Goal: Ask a question

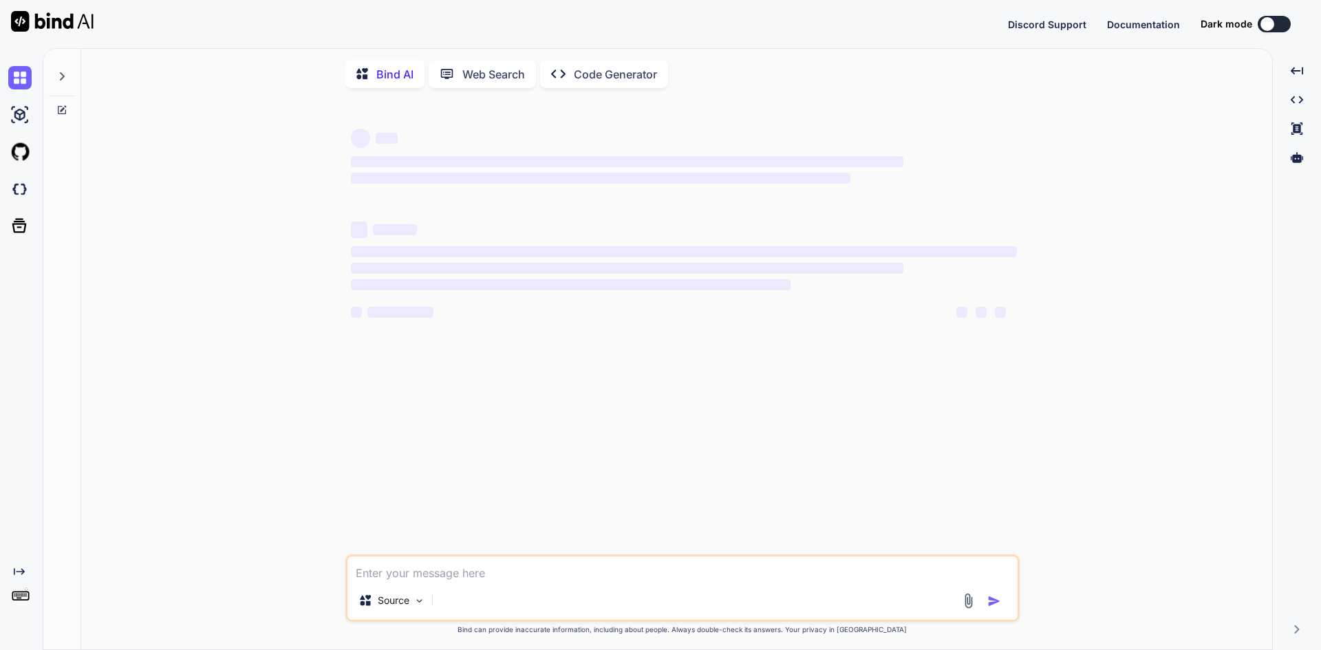
click at [405, 573] on textarea at bounding box center [683, 569] width 670 height 25
type textarea "Expected a `Response`, `HttpResponse` or `StreamingHttpResponse` to be returned…"
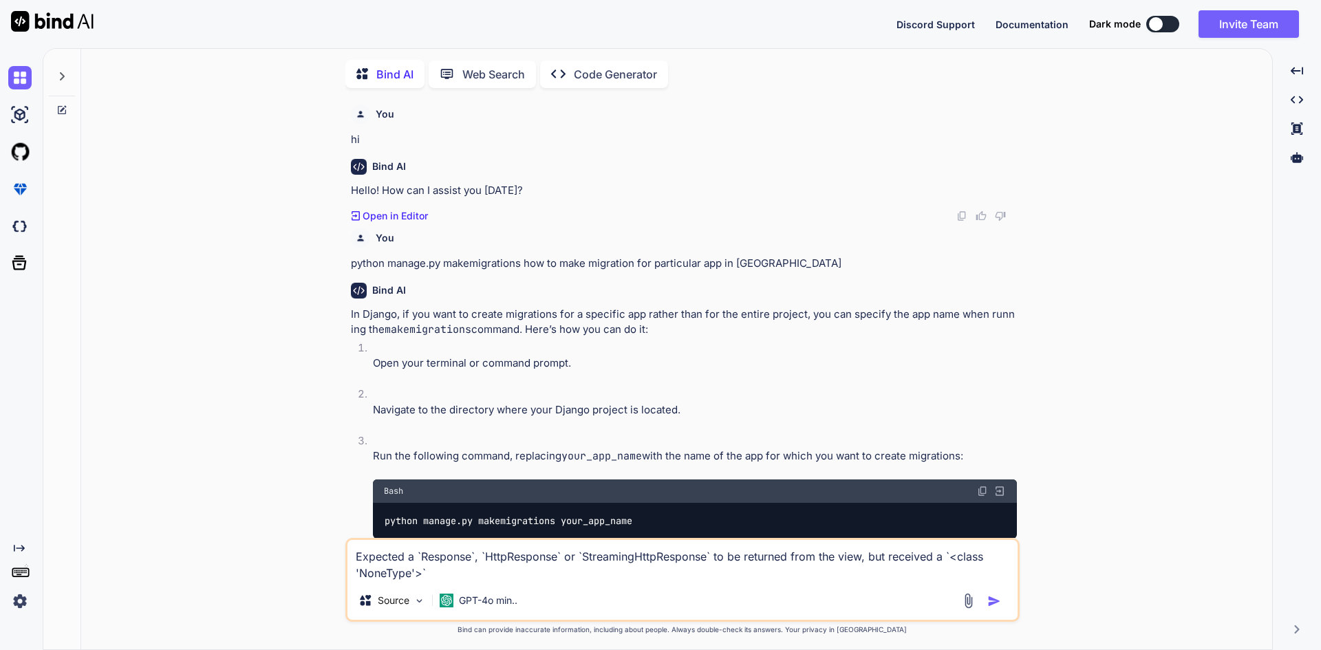
scroll to position [6, 0]
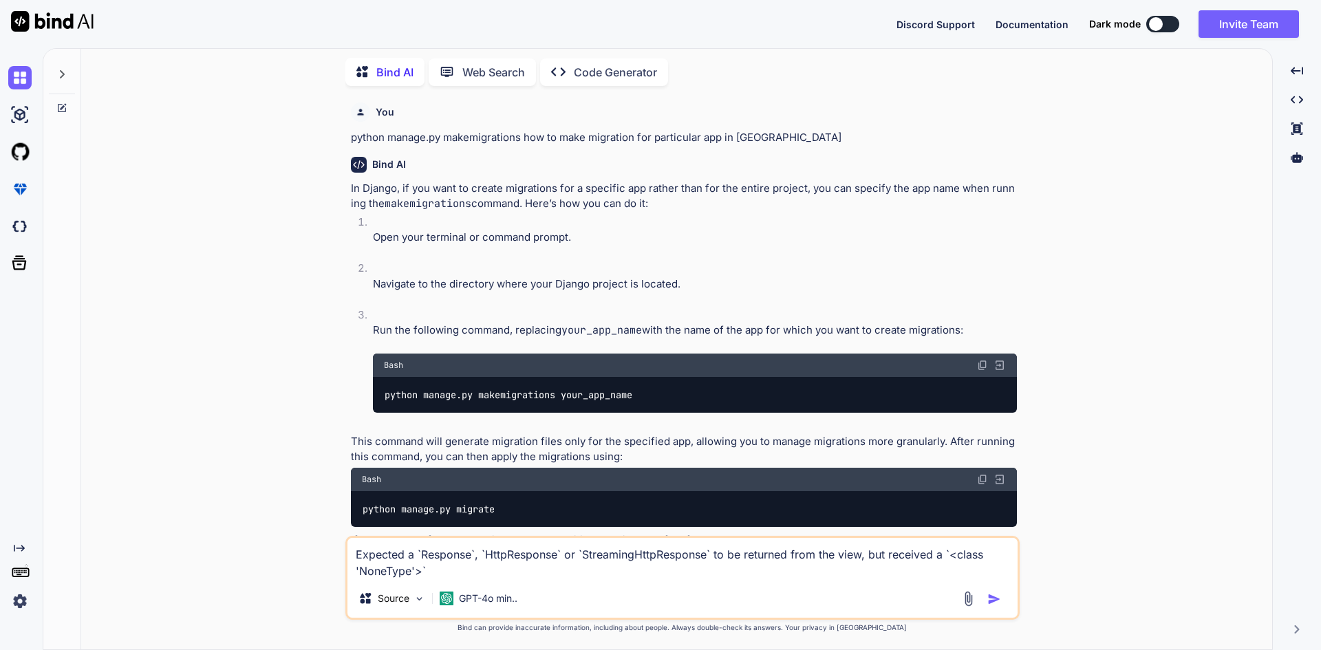
click at [445, 570] on textarea "Expected a `Response`, `HttpResponse` or `StreamingHttpResponse` to be returned…" at bounding box center [683, 558] width 670 height 41
type textarea "x"
type textarea "Expected a `Response`, `HttpResponse` or `StreamingHttpResponse` to be returned…"
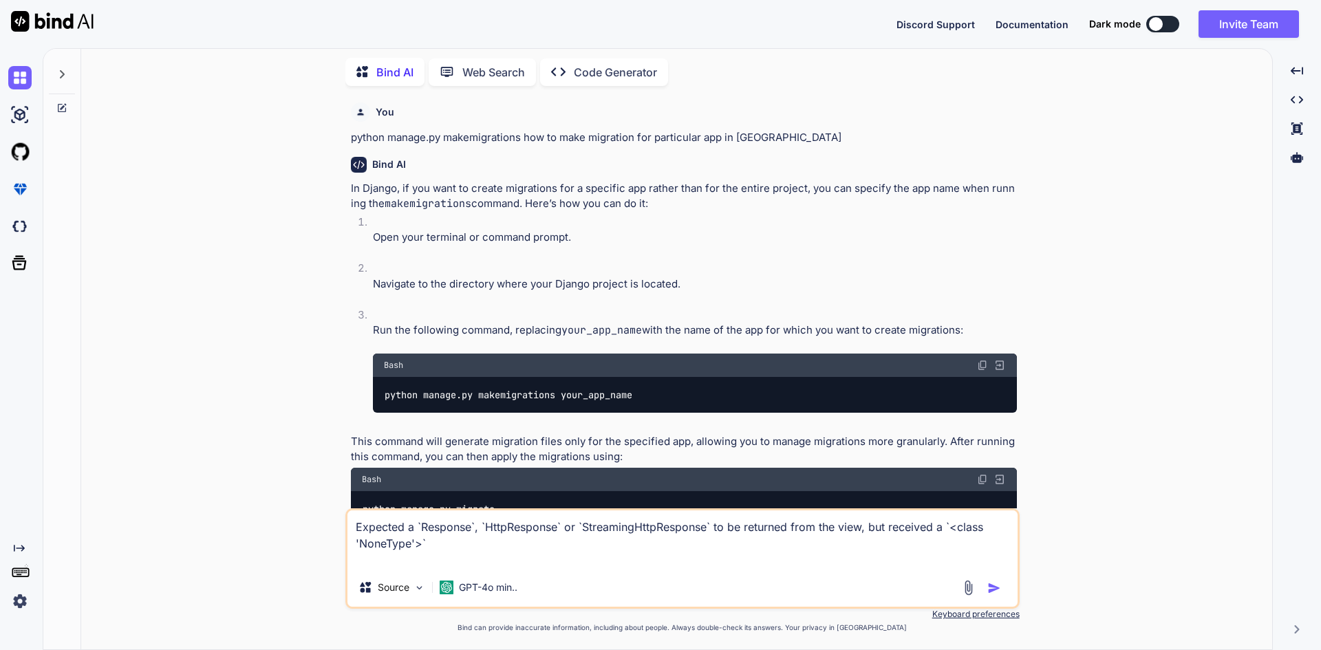
type textarea "x"
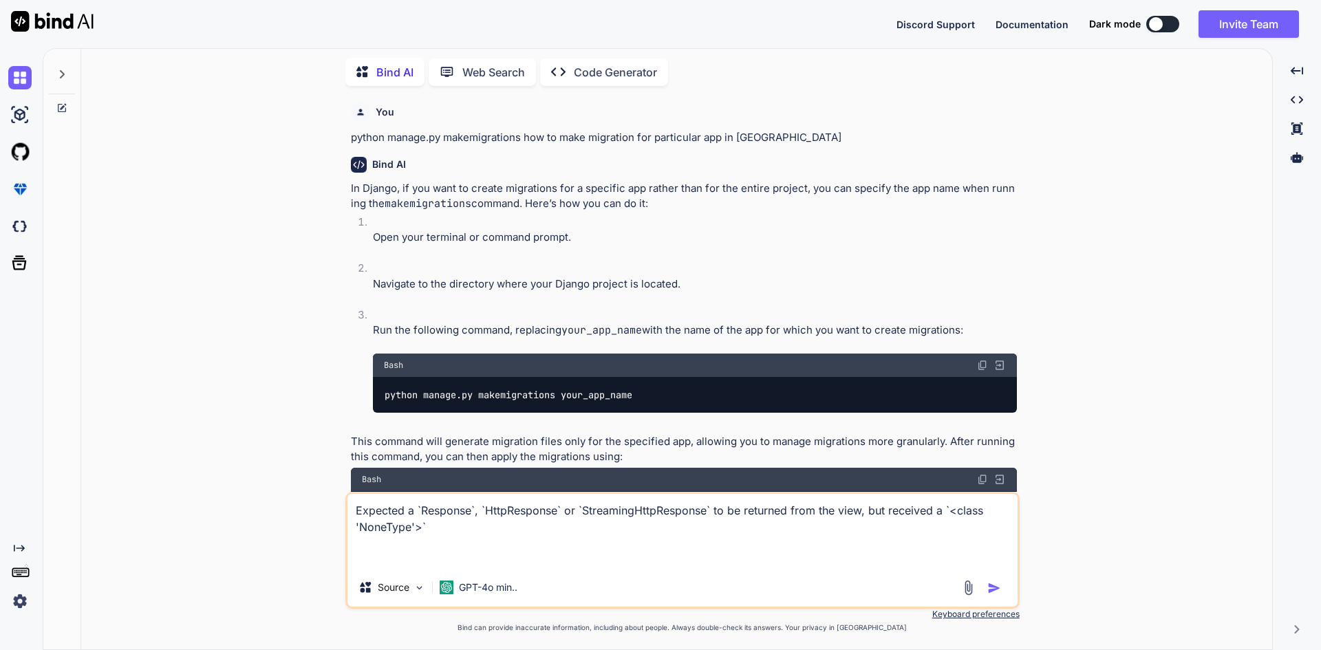
paste textarea "Expected a `Response`, `HttpResponse` or `StreamingHttpResponse` to be returned…"
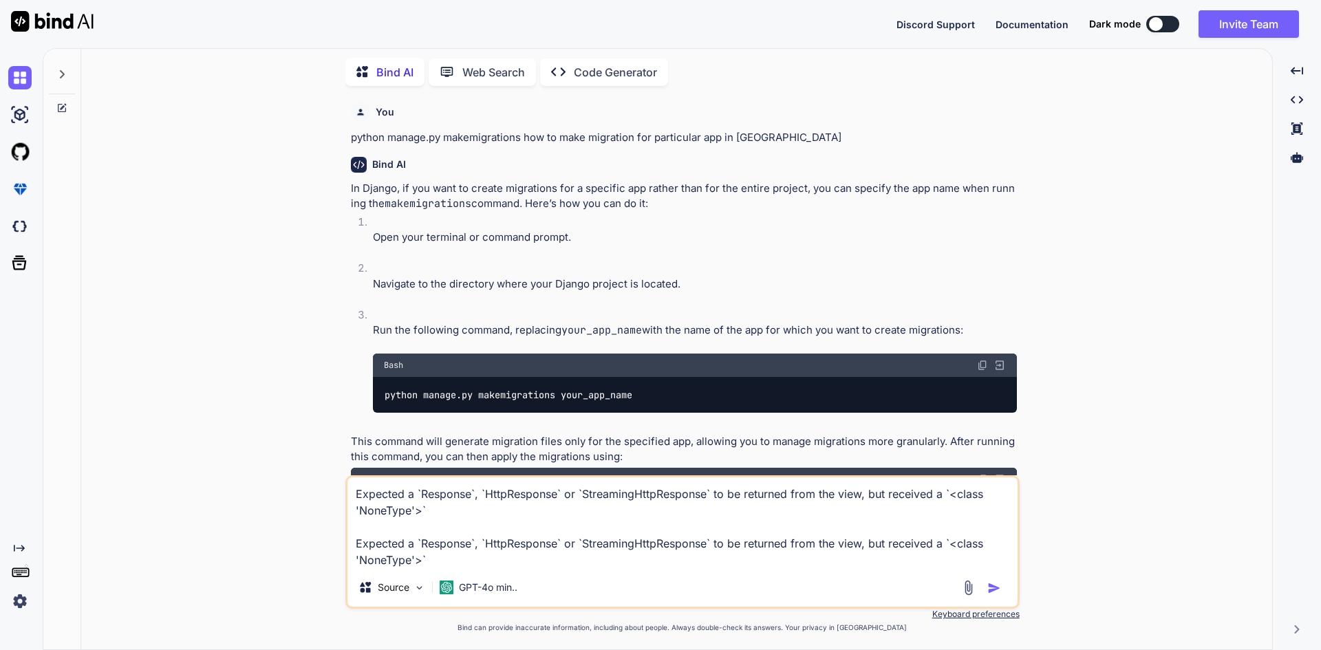
drag, startPoint x: 429, startPoint y: 556, endPoint x: 352, endPoint y: 544, distance: 78.0
click at [352, 544] on textarea "Expected a `Response`, `HttpResponse` or `StreamingHttpResponse` to be returned…" at bounding box center [683, 523] width 670 height 91
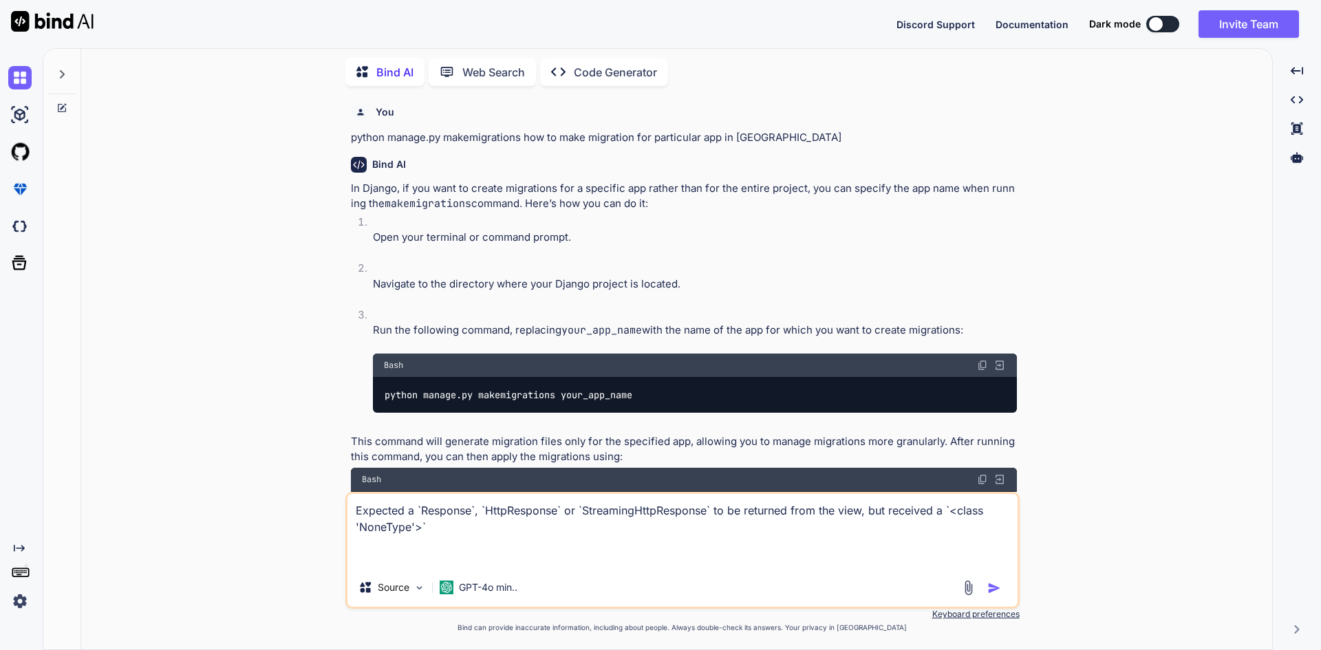
paste textarea "from django.shortcuts import render from django.http import JsonResponse from s…"
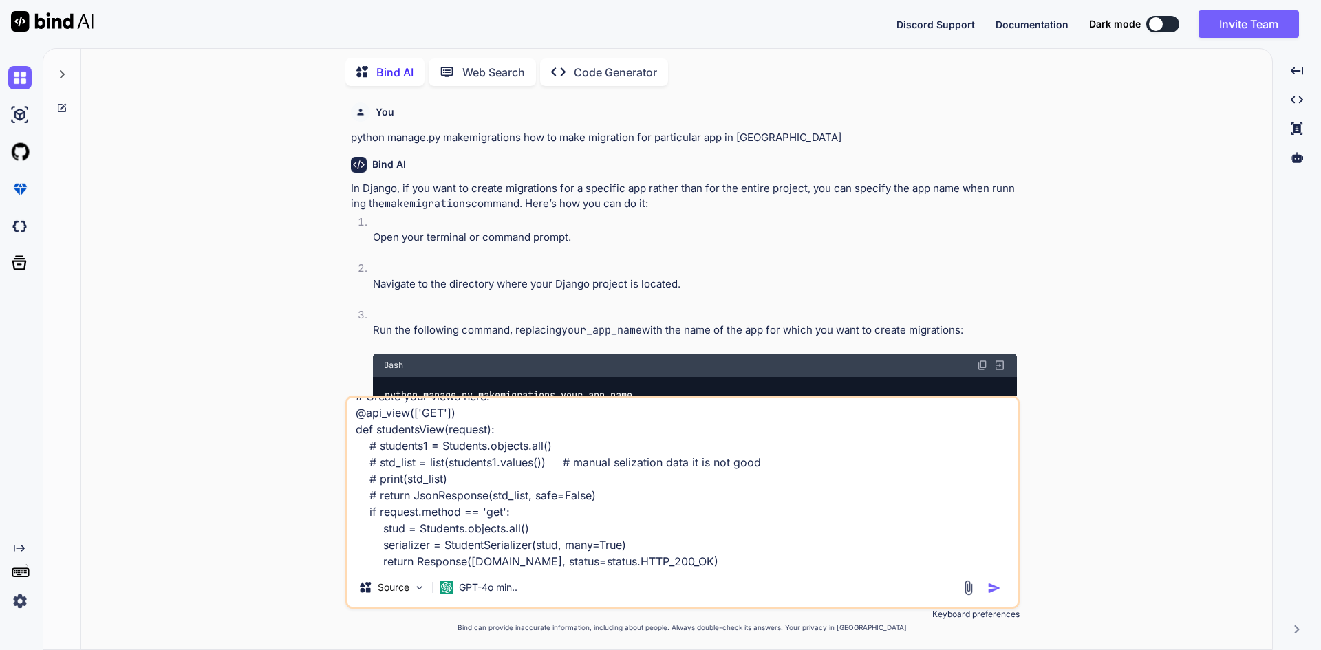
drag, startPoint x: 606, startPoint y: 493, endPoint x: 346, endPoint y: 440, distance: 265.6
click at [346, 440] on div "Expected a `Response`, `HttpResponse` or `StreamingHttpResponse` to be returned…" at bounding box center [682, 502] width 674 height 213
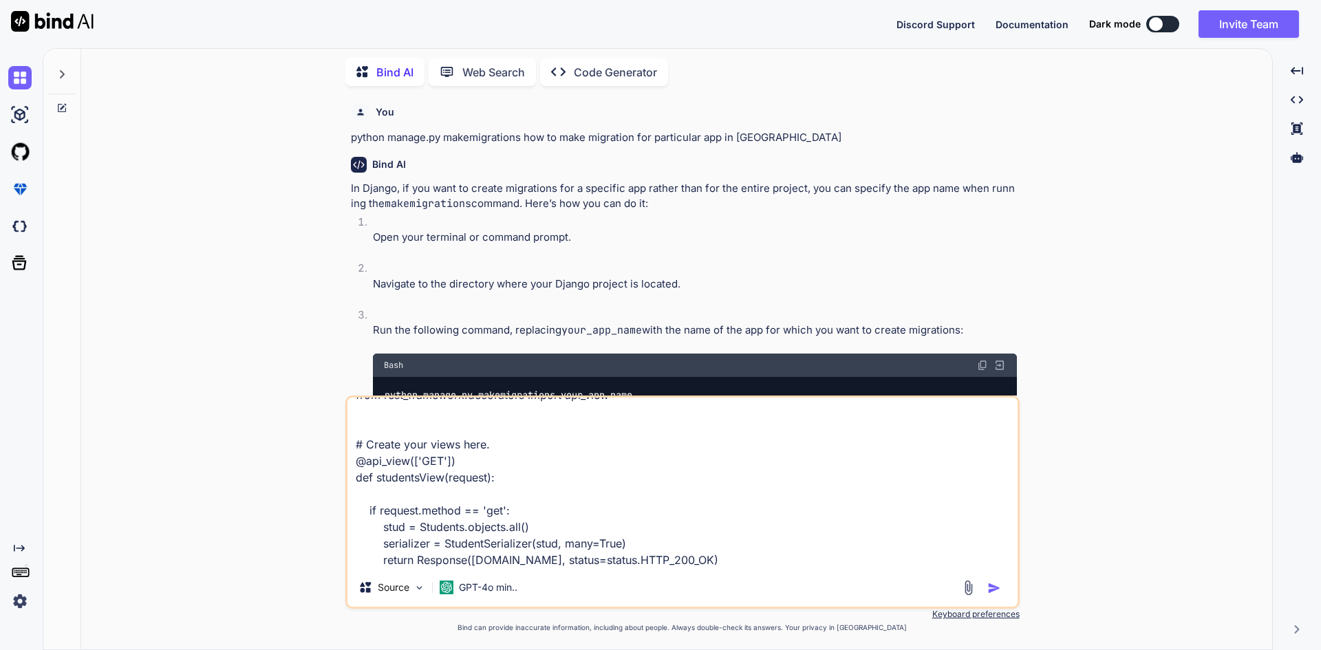
type textarea "Expected a `Response`, `HttpResponse` or `StreamingHttpResponse` to be returned…"
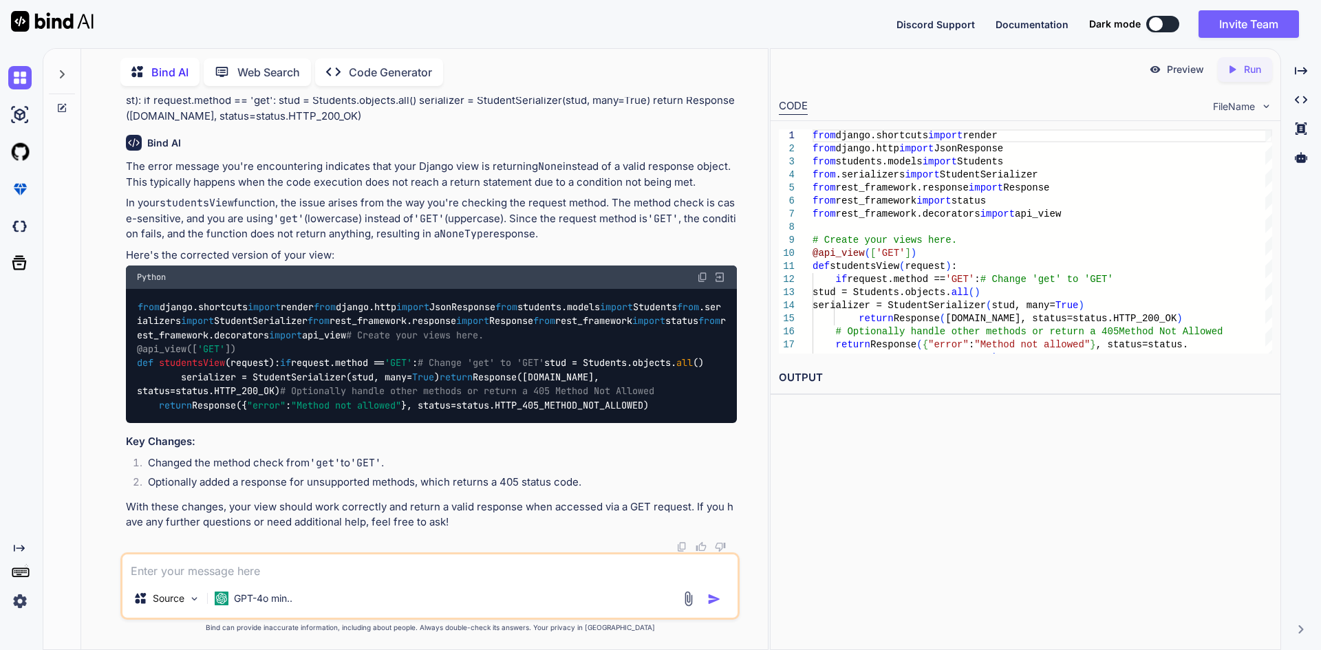
scroll to position [838, 0]
click at [703, 272] on img at bounding box center [702, 277] width 11 height 11
